Goal: Find contact information: Find contact information

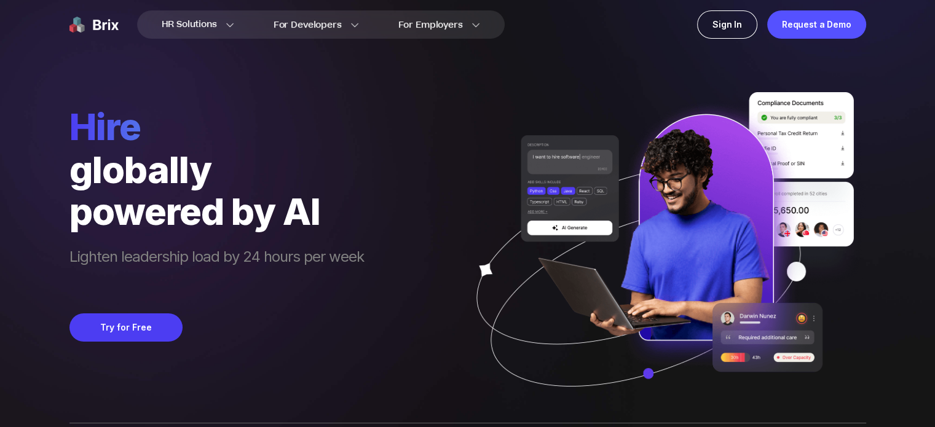
click at [608, 199] on img at bounding box center [660, 257] width 412 height 331
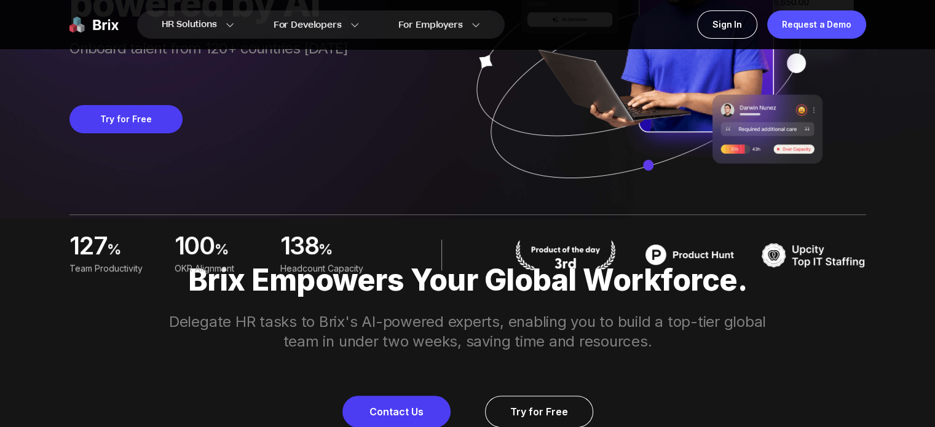
scroll to position [221, 0]
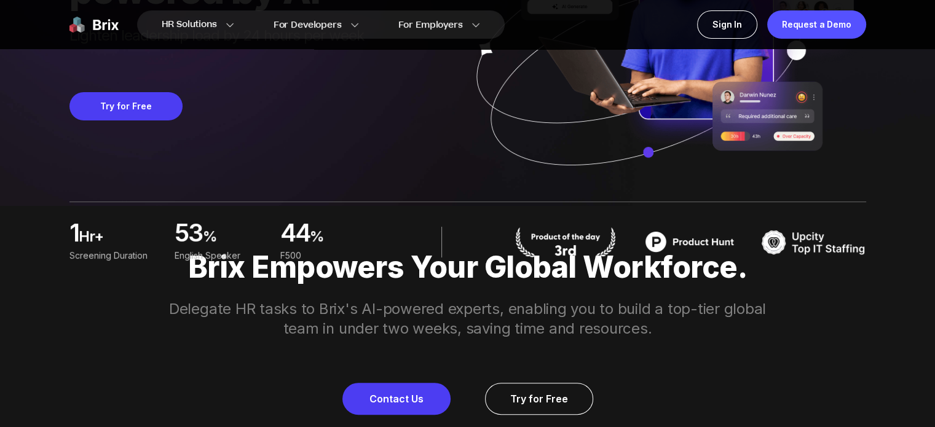
click at [493, 283] on p "Brix Empowers Your Global Workforce." at bounding box center [467, 267] width 885 height 34
click at [495, 273] on div "2 hr+ Screening duration 75 % [DEMOGRAPHIC_DATA] Speaker 63 % F500" at bounding box center [467, 242] width 796 height 81
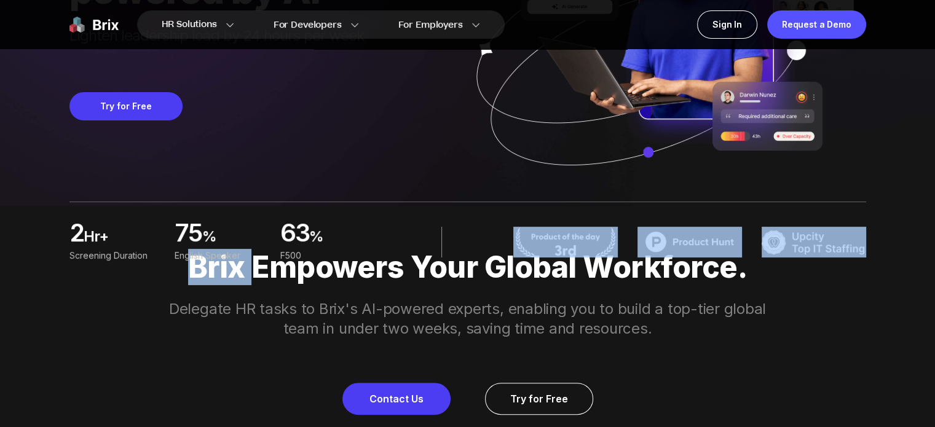
click at [495, 273] on div "2 hr+ Screening duration 75 % [DEMOGRAPHIC_DATA] Speaker 63 % F500" at bounding box center [467, 242] width 796 height 81
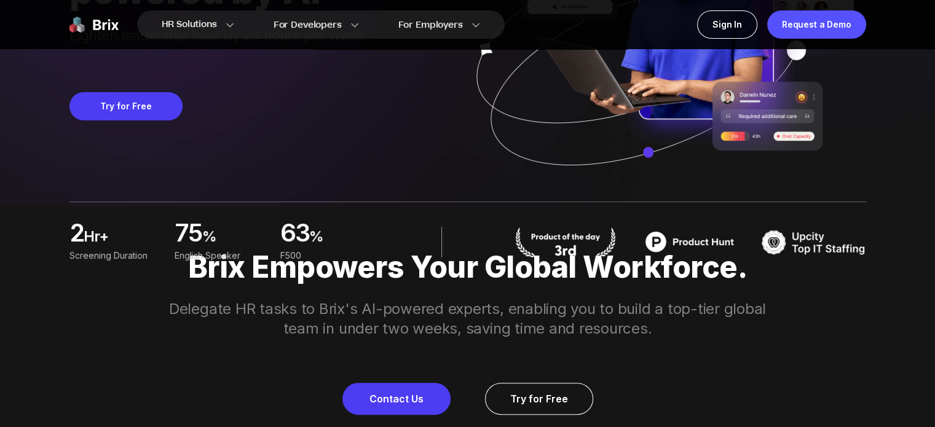
click at [495, 286] on div "Brix Empowers Your Global Workforce. Delegate HR tasks to Brix's AI-powered exp…" at bounding box center [467, 332] width 885 height 165
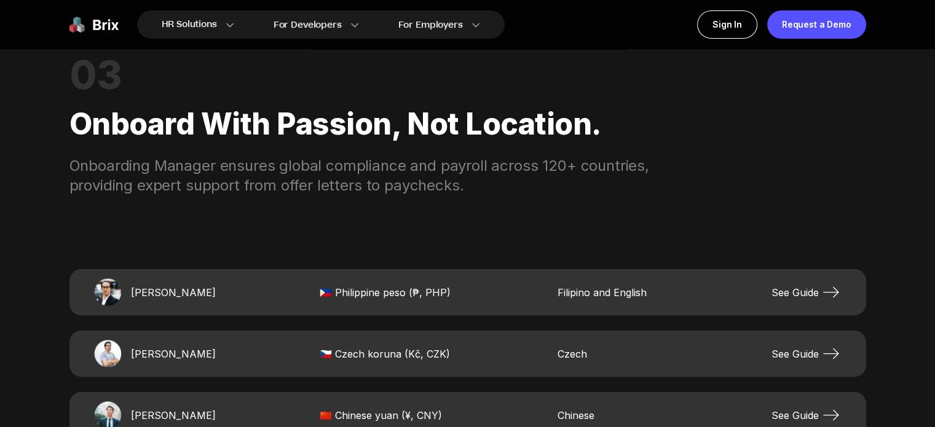
scroll to position [2317, 0]
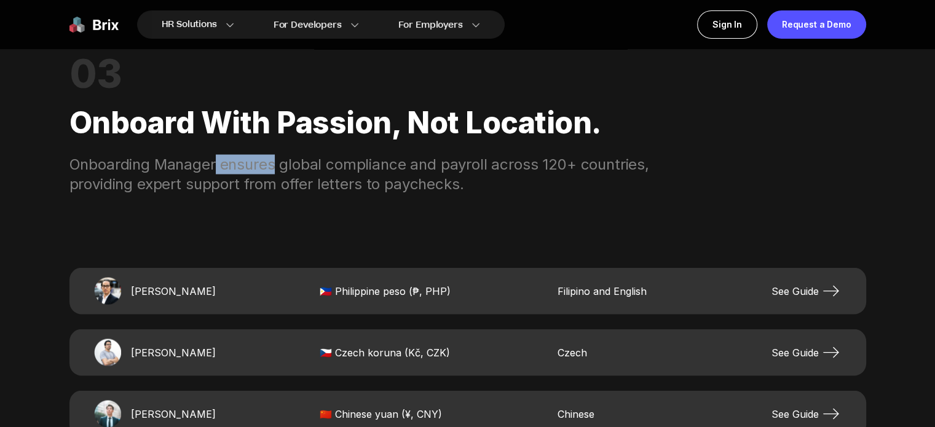
drag, startPoint x: 215, startPoint y: 164, endPoint x: 275, endPoint y: 165, distance: 59.6
click at [275, 165] on div "Onboarding Manager ensures global compliance and payroll across 120+ countries,…" at bounding box center [383, 173] width 629 height 39
drag, startPoint x: 277, startPoint y: 170, endPoint x: 361, endPoint y: 170, distance: 83.6
click at [361, 170] on div "Onboarding Manager ensures global compliance and payroll across 120+ countries,…" at bounding box center [383, 173] width 629 height 39
click at [356, 170] on div "Onboarding Manager ensures global compliance and payroll across 120+ countries,…" at bounding box center [383, 173] width 629 height 39
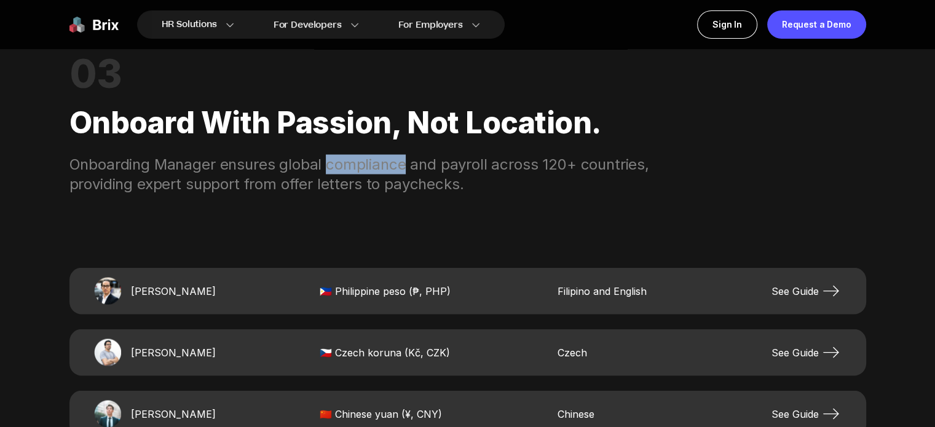
drag, startPoint x: 324, startPoint y: 167, endPoint x: 403, endPoint y: 171, distance: 78.8
click at [403, 171] on div "Onboarding Manager ensures global compliance and payroll across 120+ countries,…" at bounding box center [383, 173] width 629 height 39
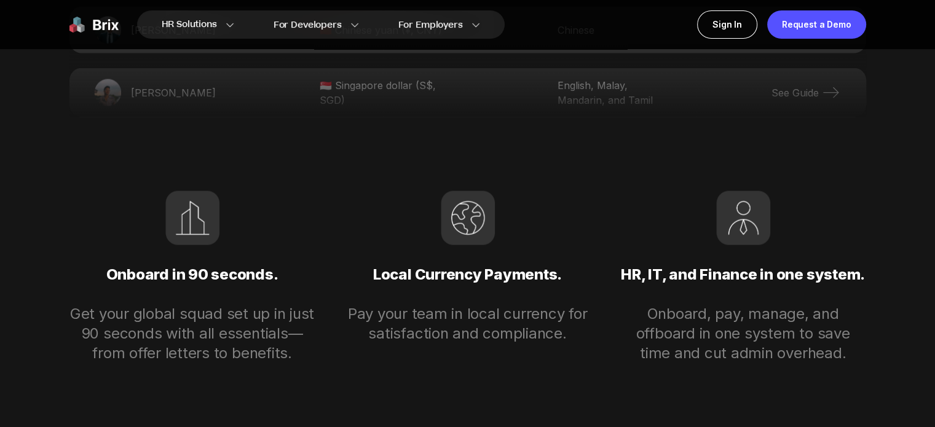
scroll to position [2713, 0]
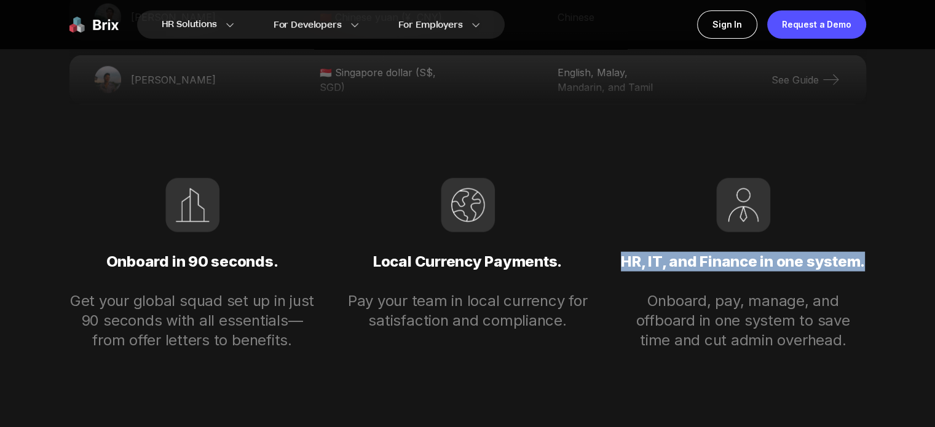
drag, startPoint x: 624, startPoint y: 264, endPoint x: 914, endPoint y: 261, distance: 290.1
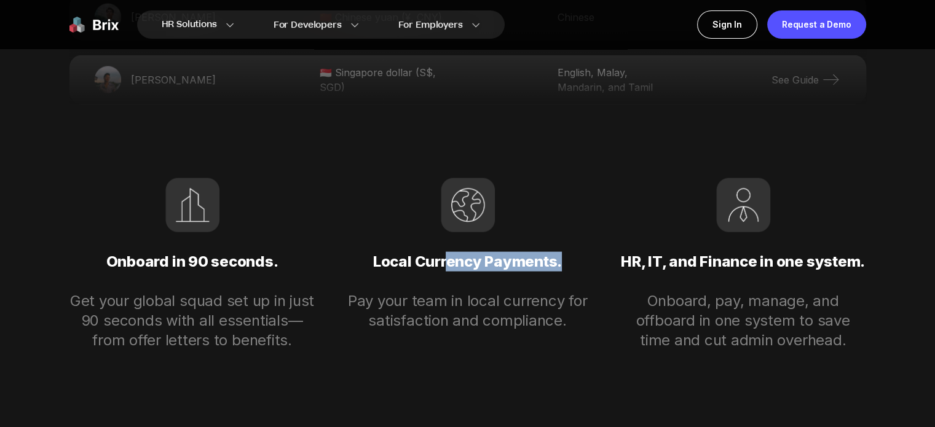
drag, startPoint x: 448, startPoint y: 261, endPoint x: 573, endPoint y: 251, distance: 125.8
click at [573, 251] on p "Local Currency Payments." at bounding box center [468, 261] width 246 height 59
click at [477, 296] on p "Pay your team in local currency for satisfaction and compliance." at bounding box center [468, 310] width 246 height 39
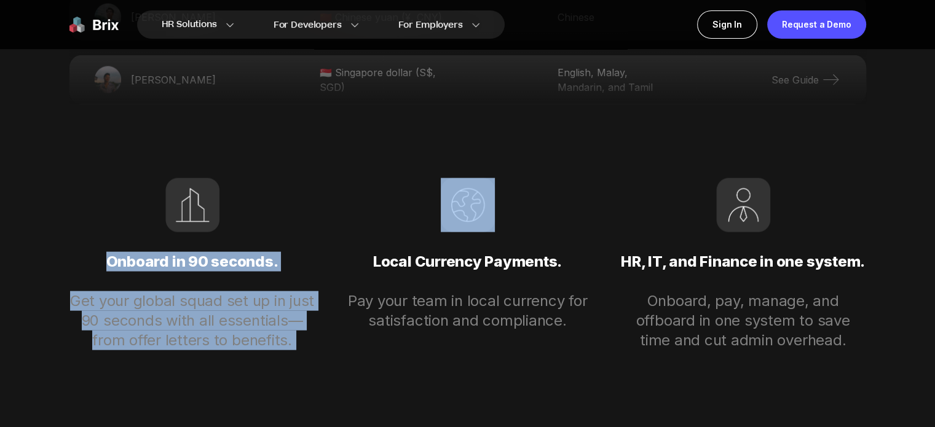
drag, startPoint x: 103, startPoint y: 263, endPoint x: 366, endPoint y: 250, distance: 264.0
click at [366, 250] on div "Onboard in 90 seconds. Get your global squad set up in just 90 seconds with all…" at bounding box center [467, 264] width 796 height 172
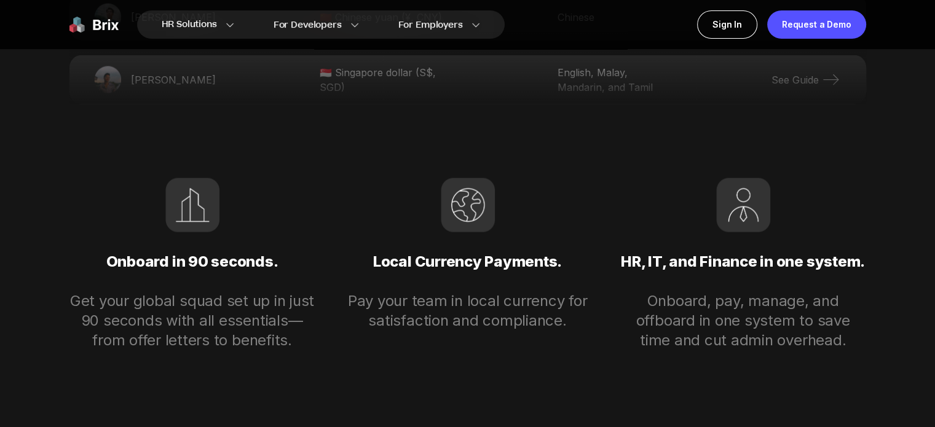
click at [297, 213] on div "Onboard in 90 seconds. Get your global squad set up in just 90 seconds with all…" at bounding box center [192, 264] width 246 height 172
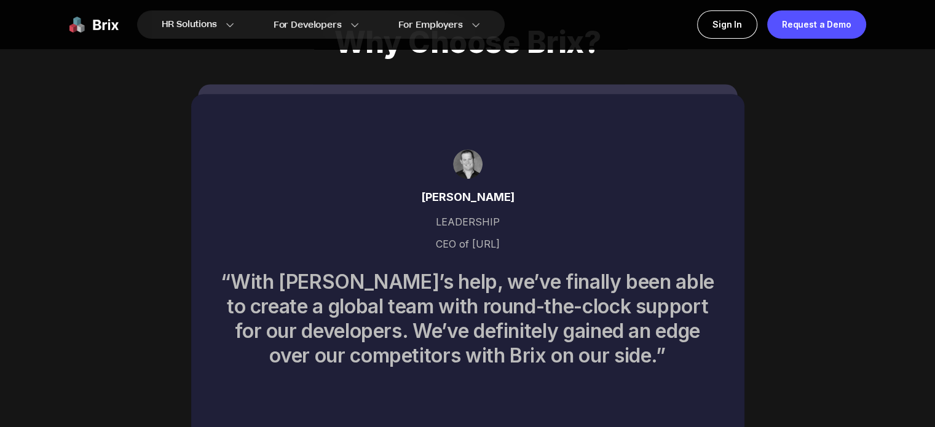
scroll to position [5352, 0]
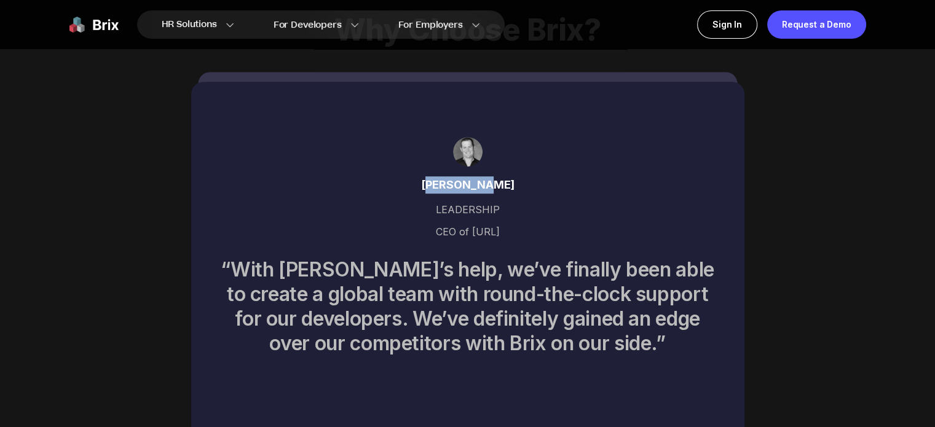
drag, startPoint x: 442, startPoint y: 170, endPoint x: 508, endPoint y: 152, distance: 68.3
click at [508, 152] on div "[PERSON_NAME] LEADERSHIP CEO of [URL] “With [PERSON_NAME]’s help, we’ve finally…" at bounding box center [467, 260] width 553 height 356
click at [351, 207] on div "LEADERSHIP" at bounding box center [468, 210] width 494 height 32
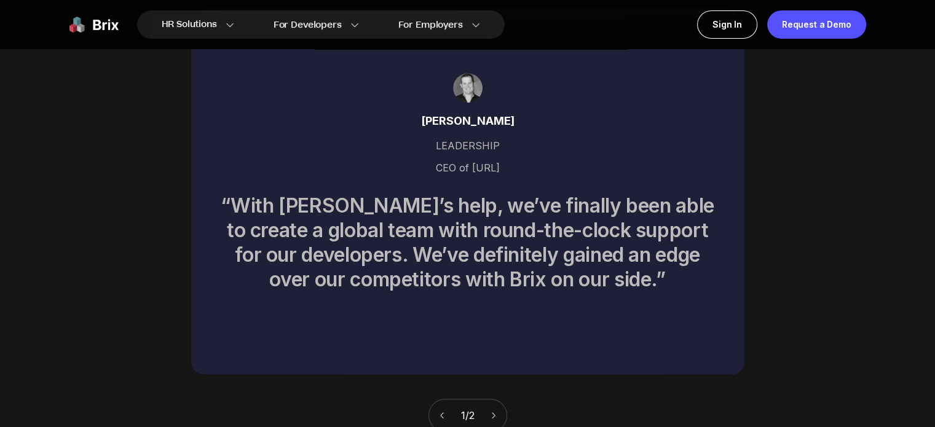
scroll to position [5417, 0]
click at [498, 410] on icon at bounding box center [493, 414] width 9 height 9
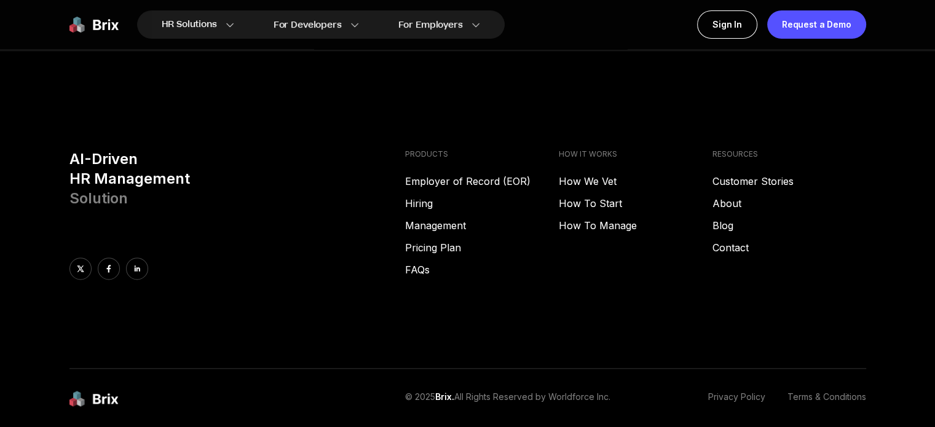
scroll to position [6278, 0]
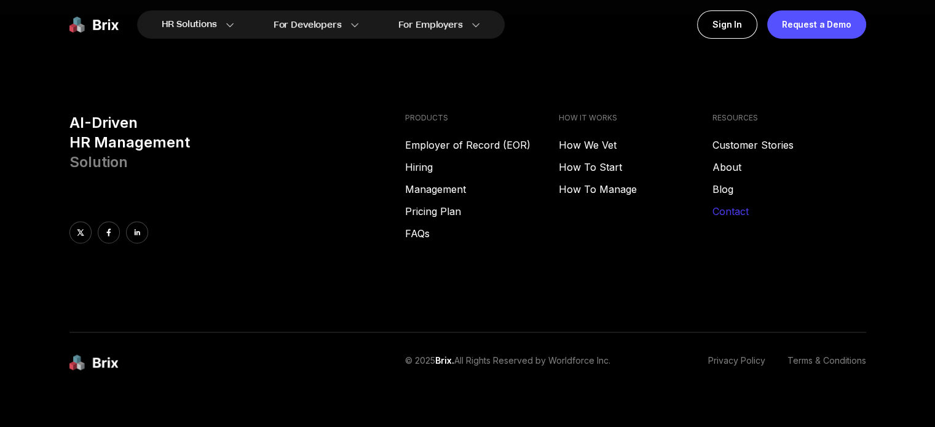
click at [736, 204] on link "Contact" at bounding box center [789, 211] width 154 height 15
